Goal: Task Accomplishment & Management: Manage account settings

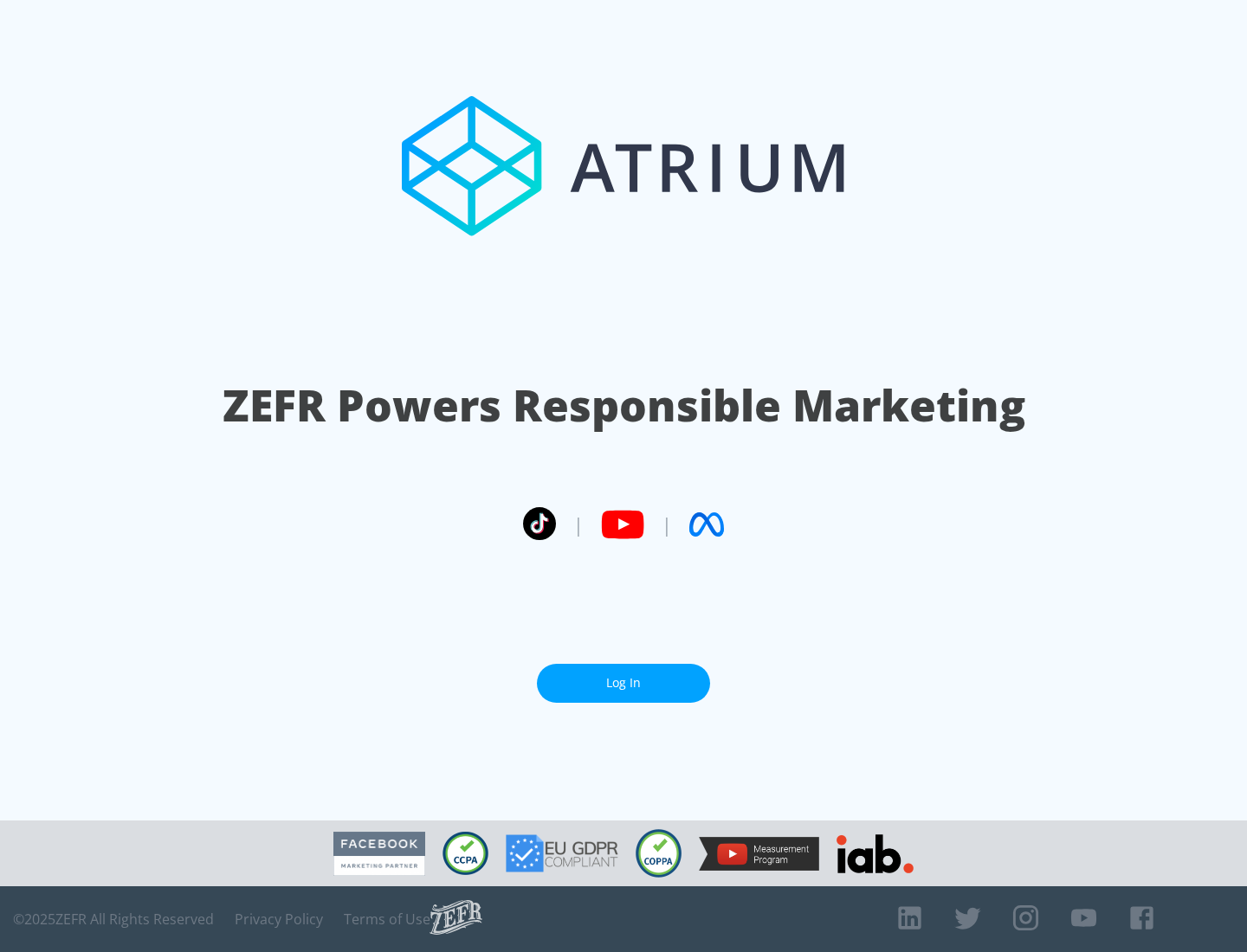
click at [624, 684] on link "Log In" at bounding box center [624, 683] width 174 height 38
